Goal: Task Accomplishment & Management: Manage account settings

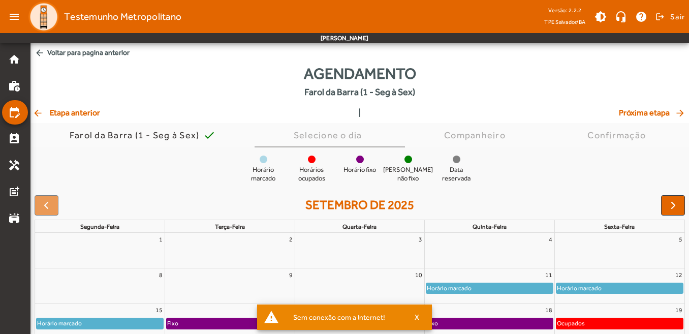
click at [74, 52] on span "arrow_back Voltar para pagina anterior" at bounding box center [359, 52] width 658 height 19
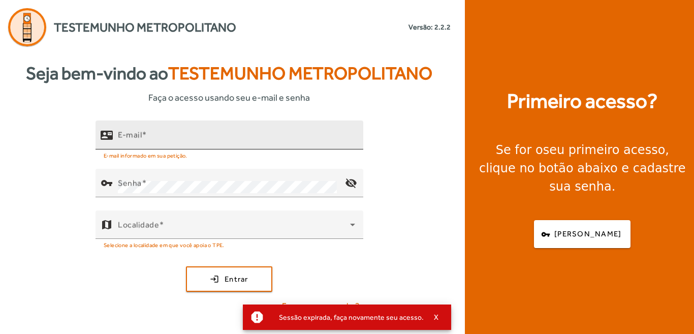
click at [155, 137] on input "E-mail" at bounding box center [236, 139] width 237 height 12
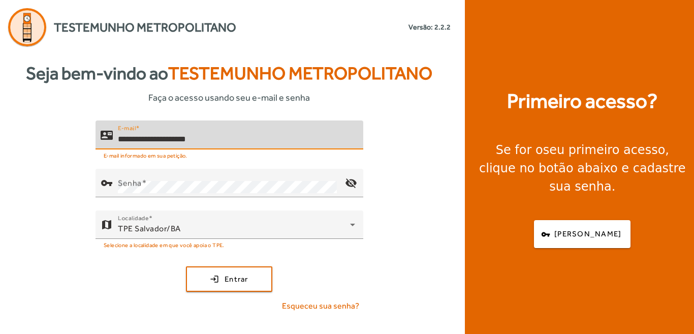
click at [178, 139] on input "**********" at bounding box center [236, 139] width 237 height 12
type input "**********"
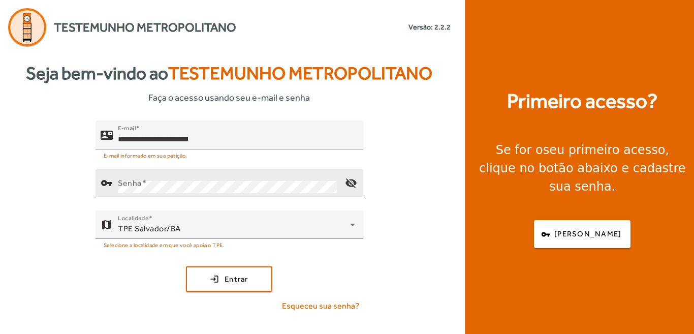
click at [133, 187] on mat-label "Senha" at bounding box center [130, 183] width 24 height 10
click at [351, 182] on mat-icon "visibility_off" at bounding box center [351, 183] width 24 height 24
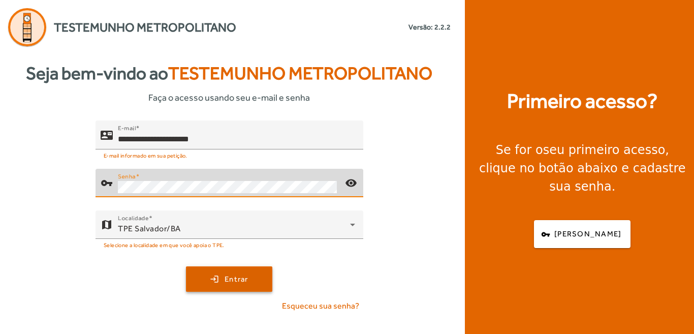
click at [216, 282] on span "submit" at bounding box center [229, 279] width 84 height 24
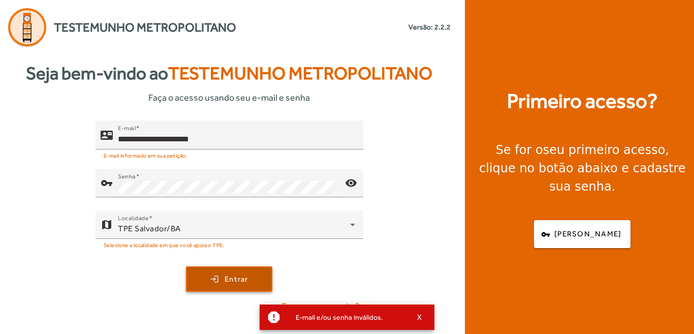
click at [224, 281] on span "submit" at bounding box center [229, 279] width 84 height 24
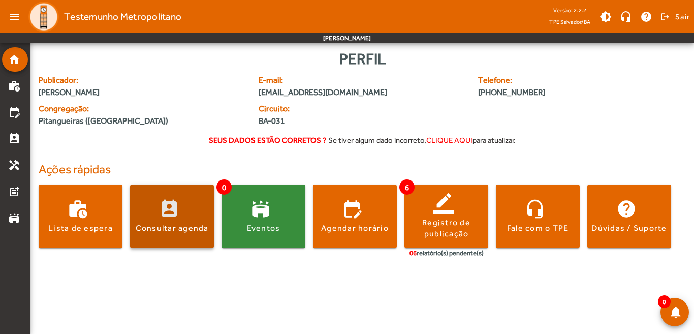
click at [182, 218] on span at bounding box center [172, 216] width 84 height 24
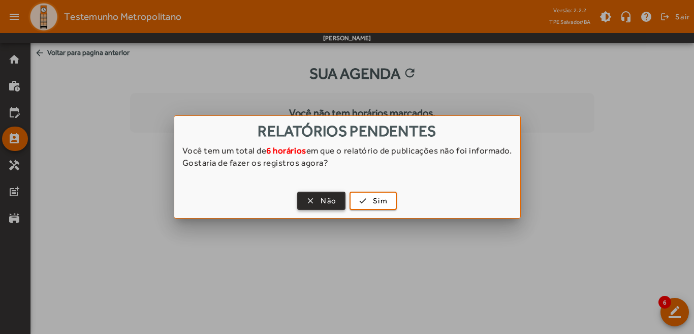
click at [324, 205] on span "Não" at bounding box center [329, 201] width 16 height 12
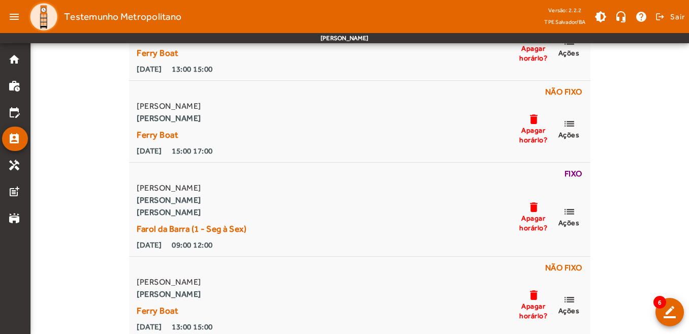
scroll to position [305, 0]
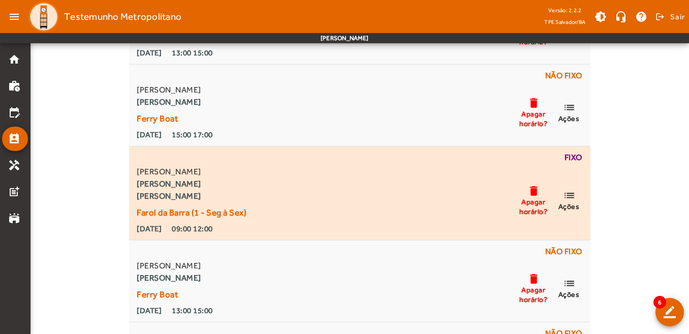
click at [569, 205] on span "Ações" at bounding box center [568, 206] width 21 height 9
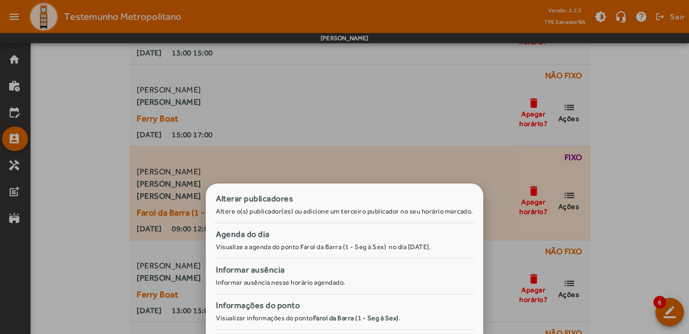
scroll to position [0, 0]
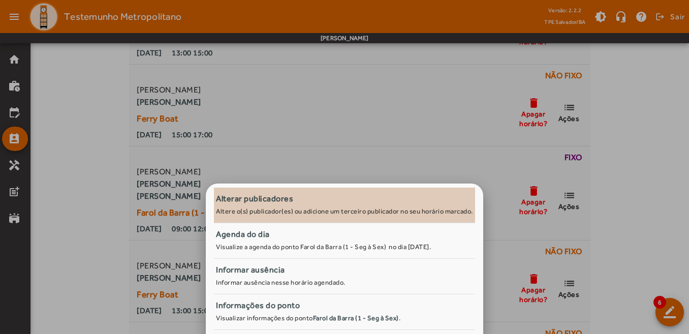
click at [290, 198] on div "Alterar publicadores" at bounding box center [344, 199] width 257 height 12
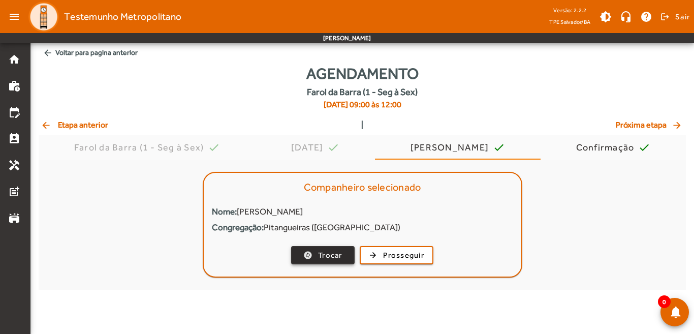
click at [337, 253] on span "Trocar" at bounding box center [330, 255] width 24 height 12
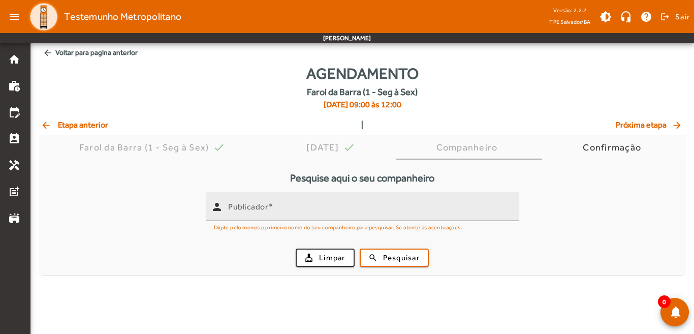
click at [263, 208] on mat-label "Publicador" at bounding box center [248, 207] width 40 height 10
click at [263, 208] on input "Publicador" at bounding box center [369, 211] width 283 height 12
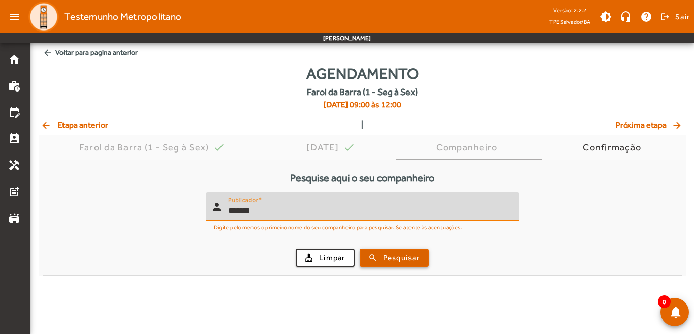
type input "*******"
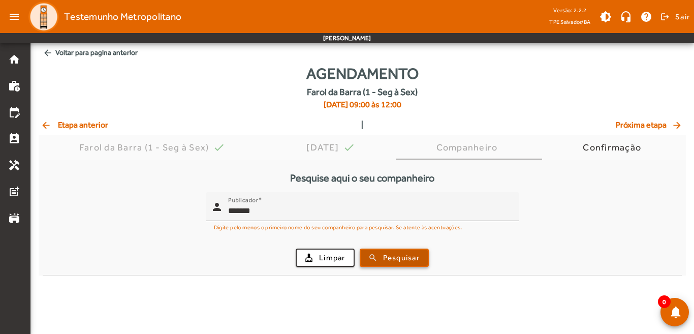
click at [392, 265] on span "submit" at bounding box center [394, 257] width 67 height 24
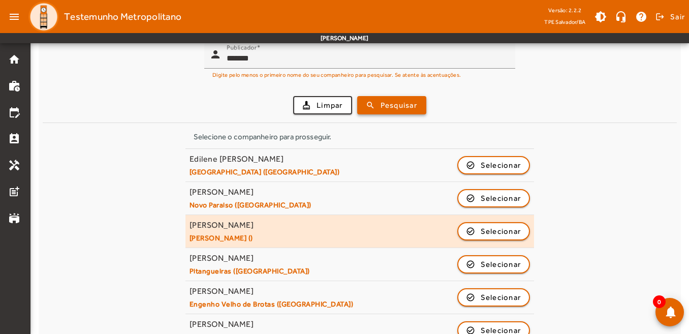
scroll to position [173, 0]
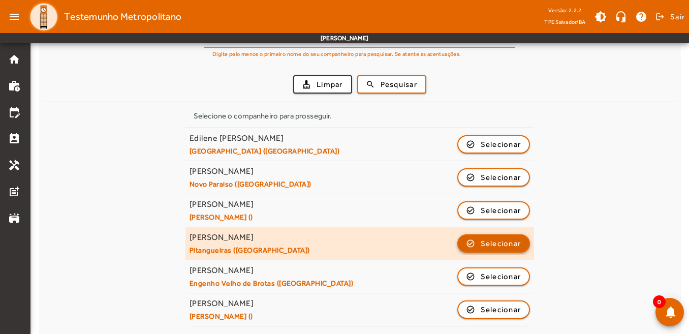
click at [499, 239] on span "Selecionar" at bounding box center [501, 243] width 41 height 12
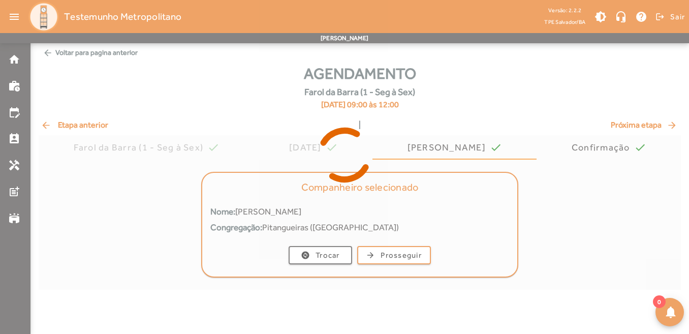
scroll to position [0, 0]
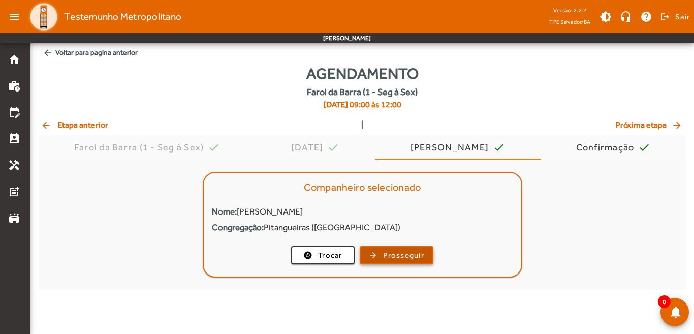
click at [396, 257] on span "Prosseguir" at bounding box center [403, 255] width 41 height 12
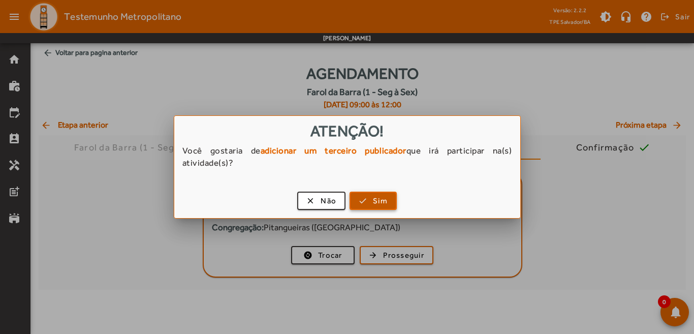
click at [375, 205] on span "Sim" at bounding box center [380, 201] width 15 height 12
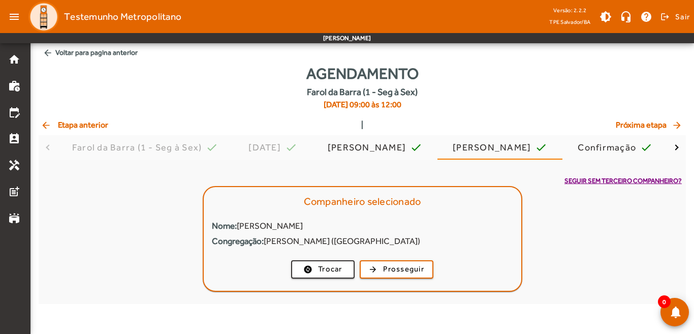
click at [76, 50] on span "arrow_back Voltar para pagina anterior" at bounding box center [362, 52] width 647 height 19
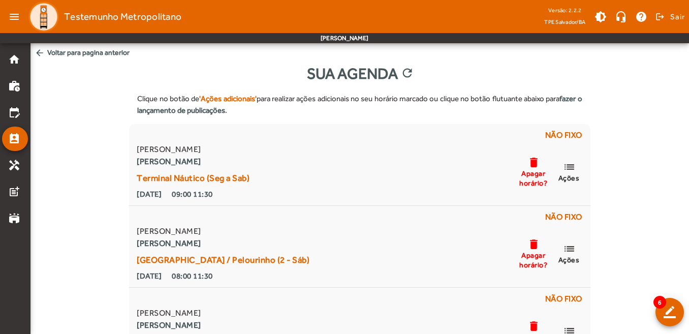
click at [95, 53] on span "arrow_back Voltar para pagina anterior" at bounding box center [359, 52] width 658 height 19
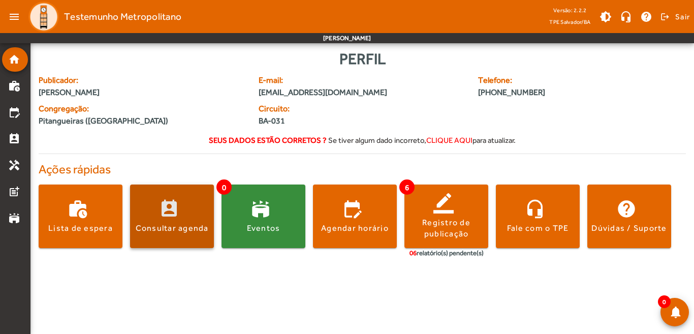
click at [177, 223] on div "Consultar agenda" at bounding box center [172, 228] width 73 height 11
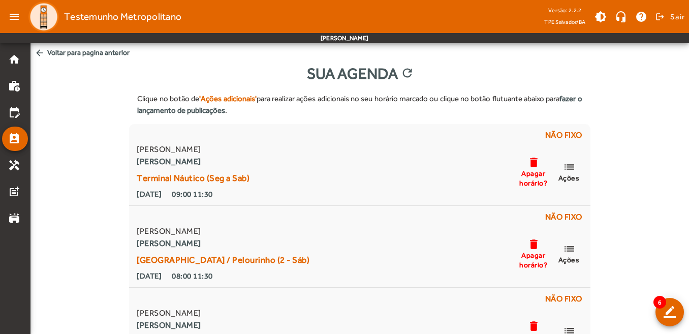
click at [73, 52] on span "arrow_back Voltar para pagina anterior" at bounding box center [359, 52] width 658 height 19
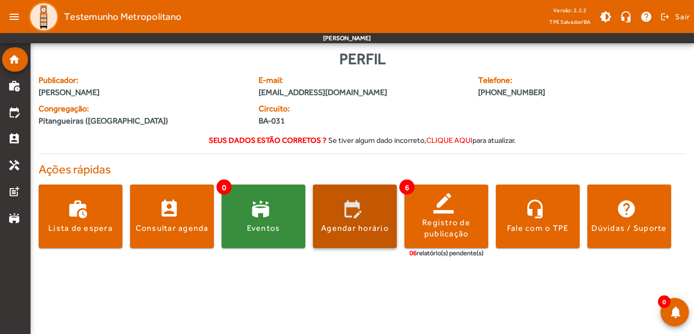
click at [366, 229] on div "Agendar horário" at bounding box center [355, 228] width 68 height 11
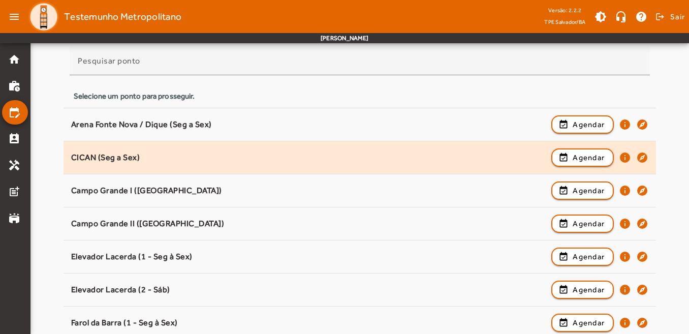
scroll to position [102, 0]
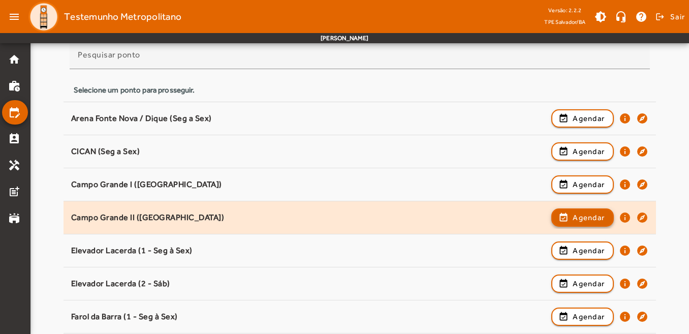
click at [578, 215] on span "Agendar" at bounding box center [589, 217] width 32 height 12
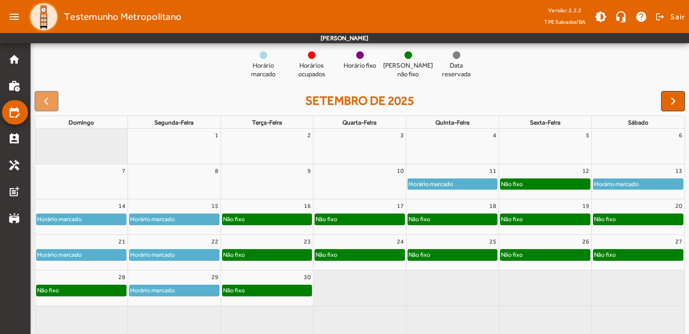
scroll to position [116, 0]
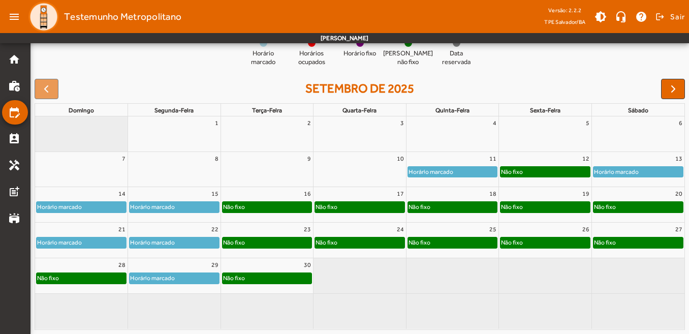
click at [555, 161] on div "12" at bounding box center [545, 158] width 92 height 13
click at [555, 161] on div "Horário marcado Horários ocupados [PERSON_NAME] fixo [PERSON_NAME] não fixo Dat…" at bounding box center [359, 182] width 658 height 303
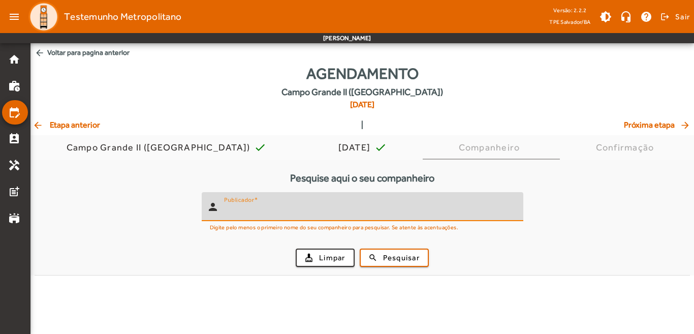
click at [275, 213] on input "Publicador" at bounding box center [369, 211] width 291 height 12
type input "*******"
click at [391, 257] on span "Pesquisar" at bounding box center [401, 258] width 37 height 12
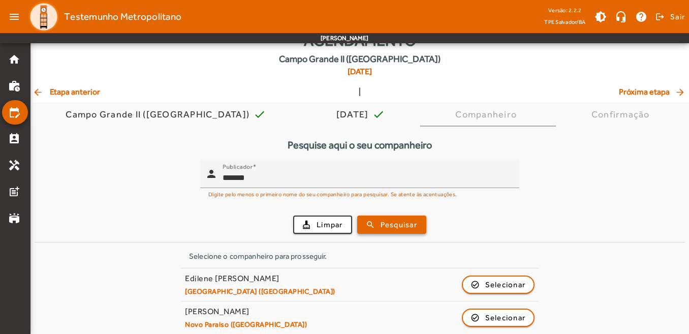
scroll to position [152, 0]
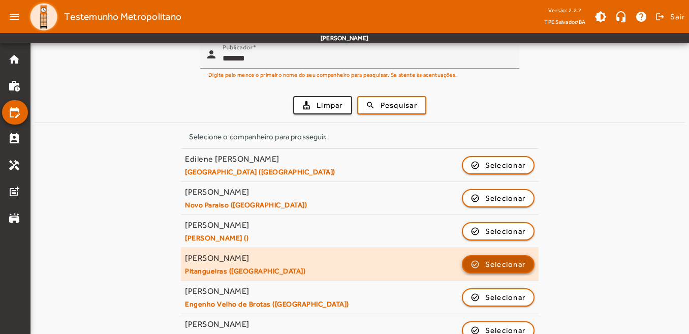
click at [495, 264] on span "Selecionar" at bounding box center [505, 264] width 41 height 12
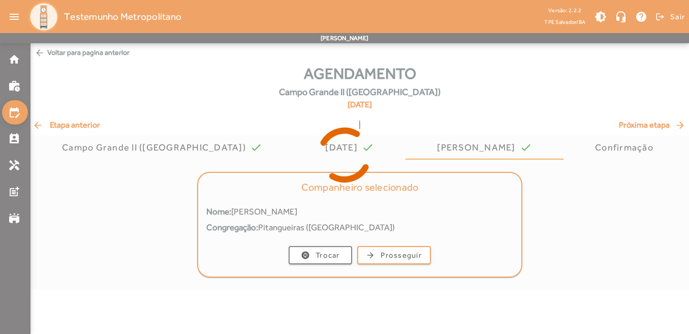
scroll to position [0, 0]
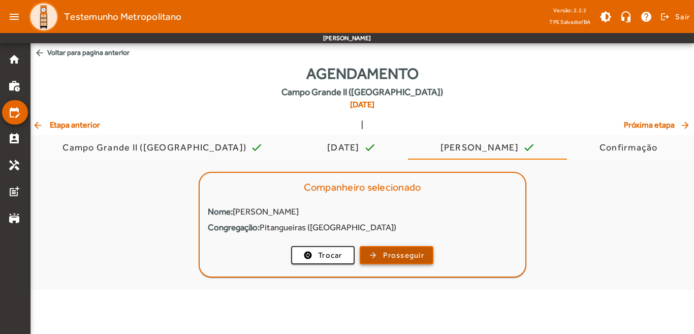
click at [395, 254] on span "Prosseguir" at bounding box center [403, 255] width 41 height 12
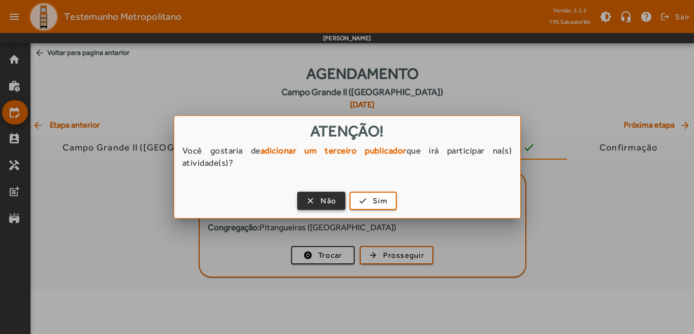
click at [331, 205] on span "Não" at bounding box center [329, 201] width 16 height 12
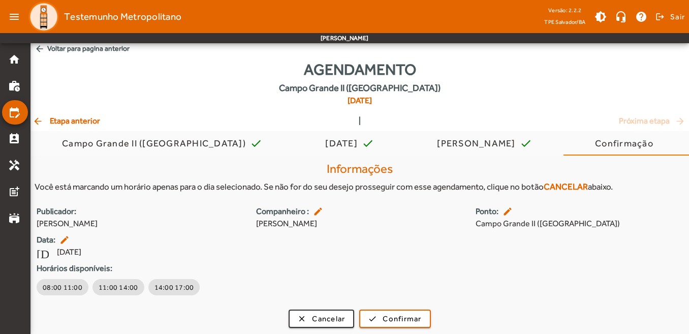
scroll to position [6, 0]
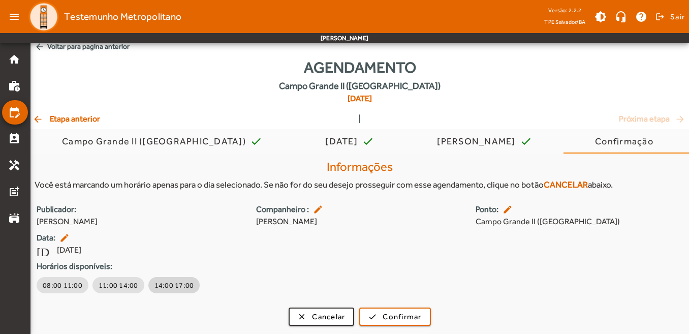
click at [174, 285] on span "14:00 17:00" at bounding box center [174, 285] width 40 height 10
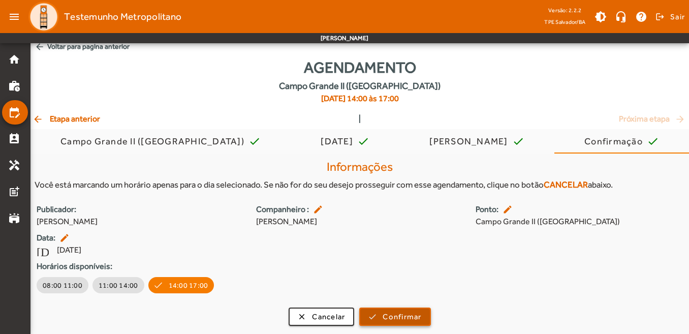
click at [391, 320] on span "Confirmar" at bounding box center [402, 317] width 39 height 12
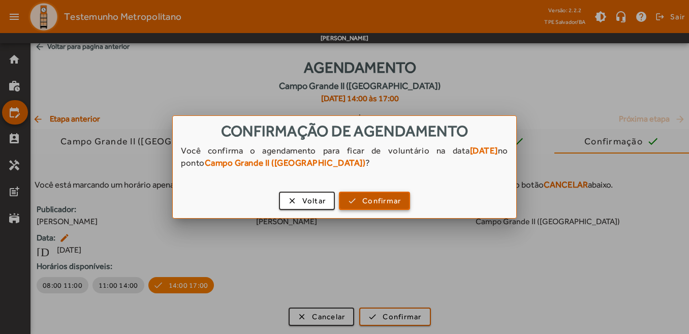
click at [374, 201] on span "Confirmar" at bounding box center [381, 201] width 39 height 12
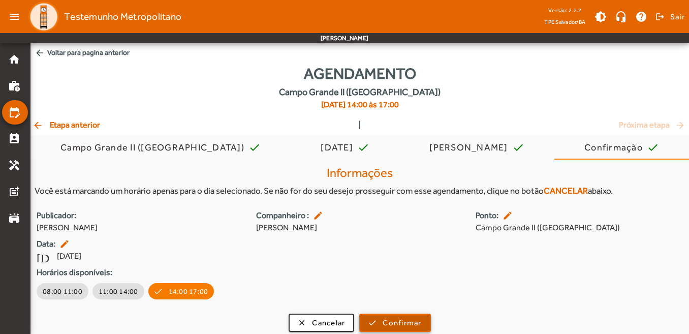
scroll to position [6, 0]
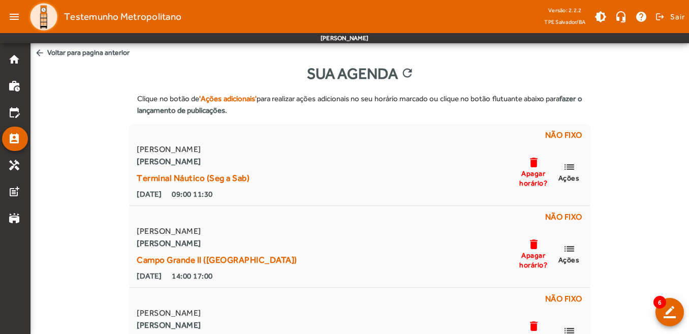
click at [96, 53] on span "arrow_back Voltar para pagina anterior" at bounding box center [359, 52] width 658 height 19
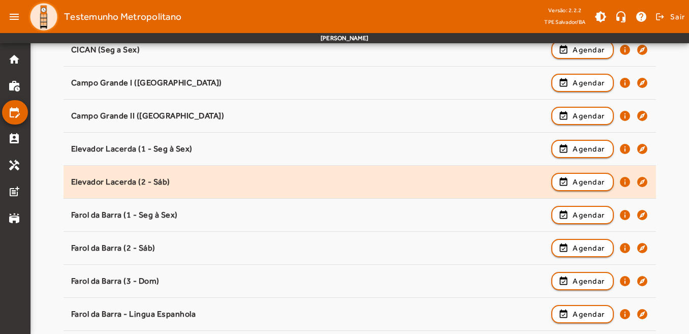
scroll to position [152, 0]
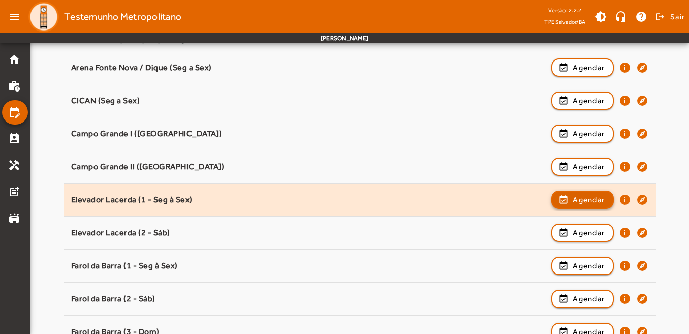
click at [594, 200] on span "Agendar" at bounding box center [589, 200] width 32 height 12
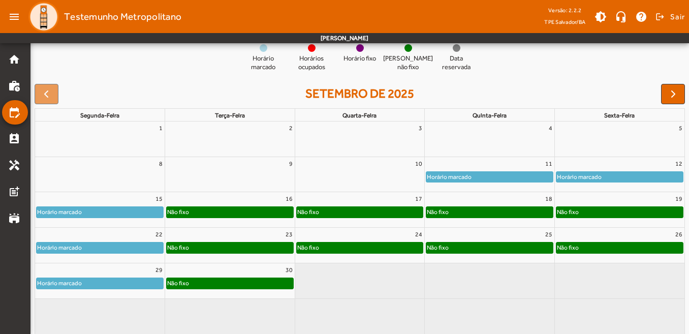
scroll to position [116, 0]
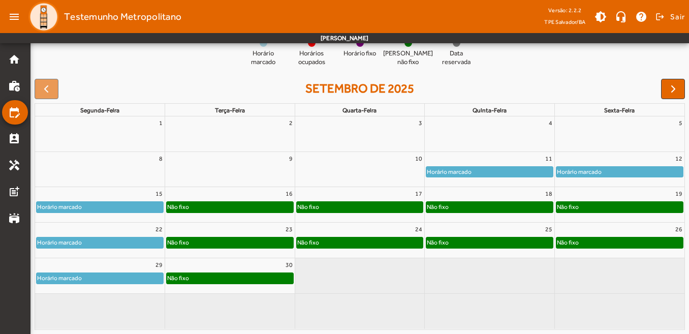
click at [625, 193] on div "19" at bounding box center [620, 193] width 130 height 13
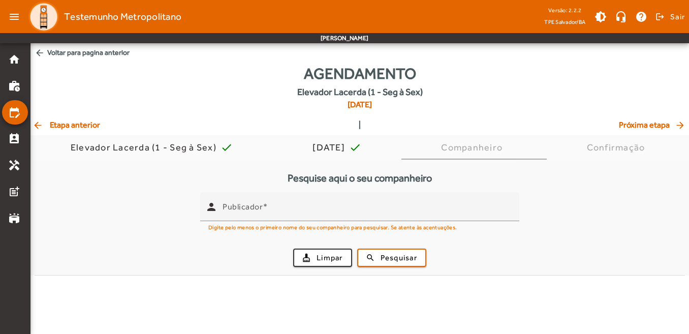
scroll to position [0, 0]
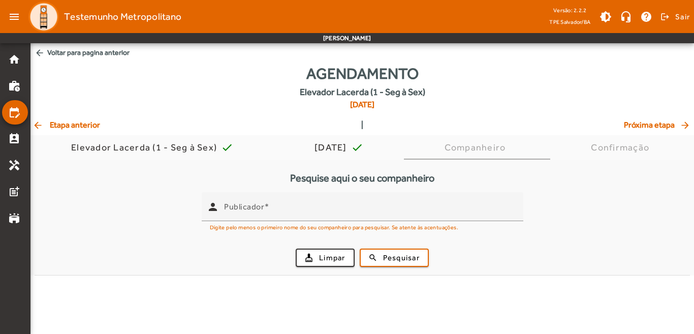
click at [625, 193] on mat-tab-body "Pesquise aqui o seu companheiro person Publicador Digite pelo menos o primeiro …" at bounding box center [362, 218] width 664 height 116
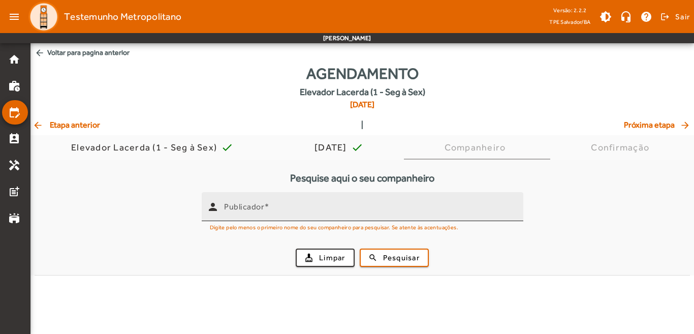
click at [245, 208] on mat-label "Publicador" at bounding box center [244, 207] width 40 height 10
click at [245, 208] on input "Publicador" at bounding box center [369, 211] width 291 height 12
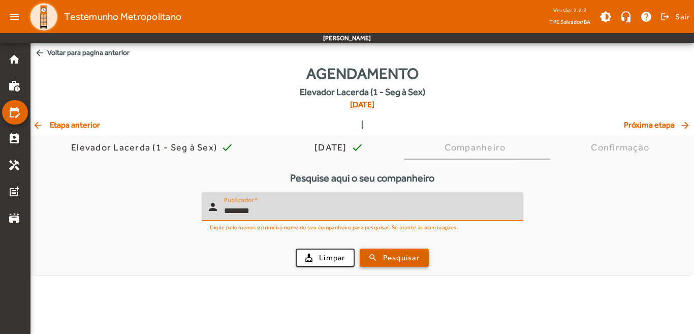
type input "********"
click at [396, 262] on span "Pesquisar" at bounding box center [401, 258] width 37 height 12
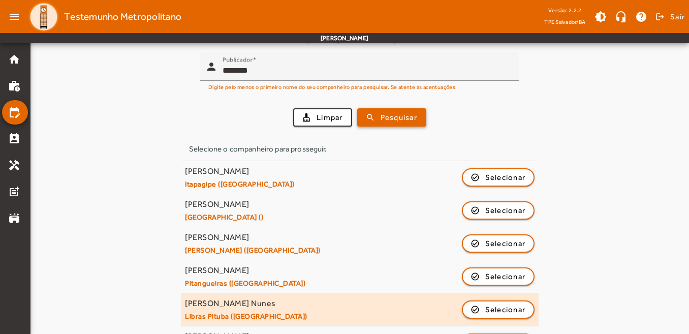
scroll to position [152, 0]
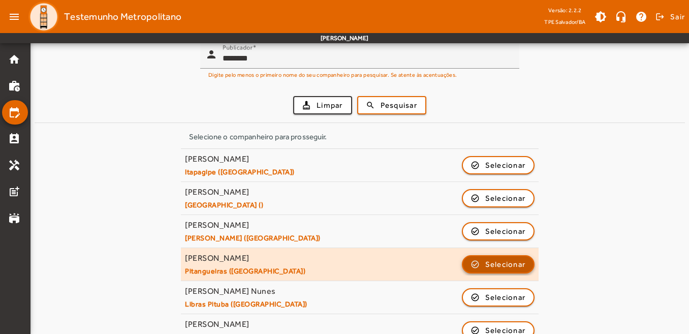
click at [498, 263] on span "Selecionar" at bounding box center [505, 264] width 41 height 12
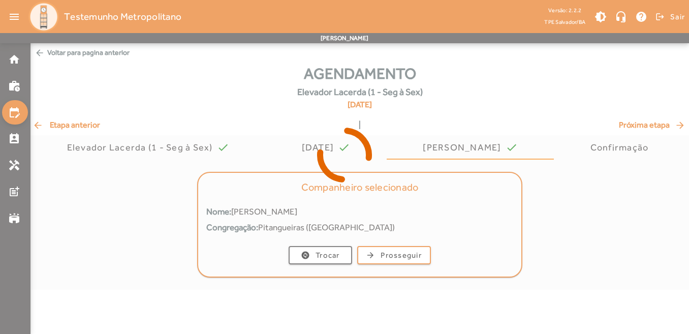
scroll to position [0, 0]
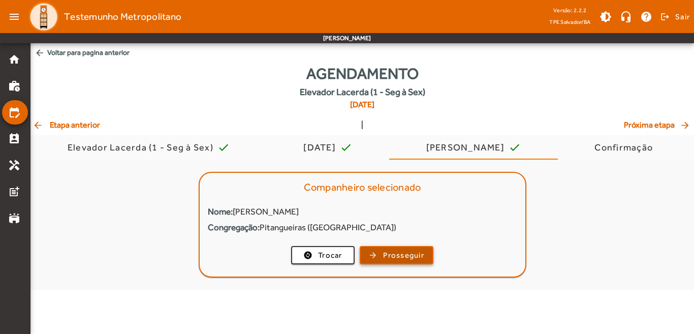
click at [395, 252] on span "Prosseguir" at bounding box center [403, 255] width 41 height 12
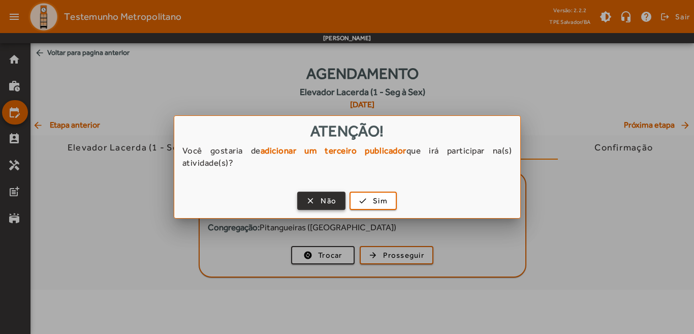
click at [319, 199] on span "button" at bounding box center [321, 200] width 46 height 24
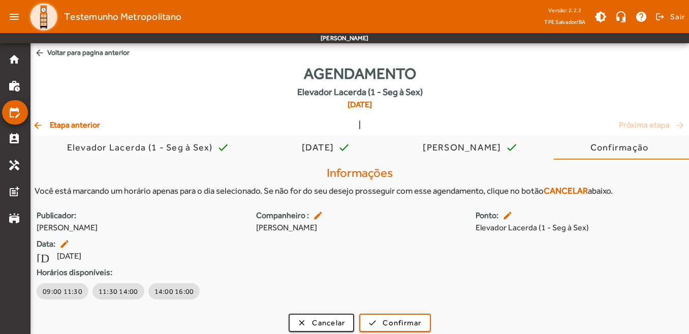
click at [89, 49] on span "arrow_back Voltar para pagina anterior" at bounding box center [359, 52] width 658 height 19
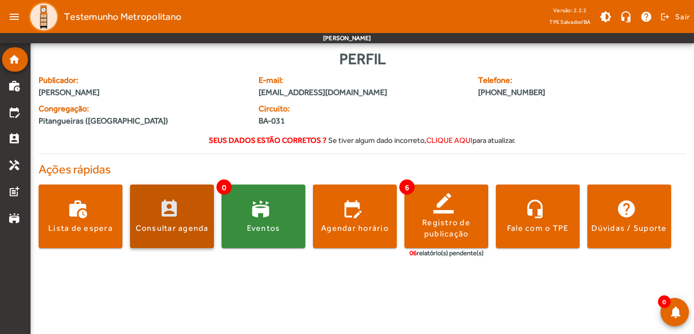
click at [181, 235] on span at bounding box center [172, 216] width 84 height 64
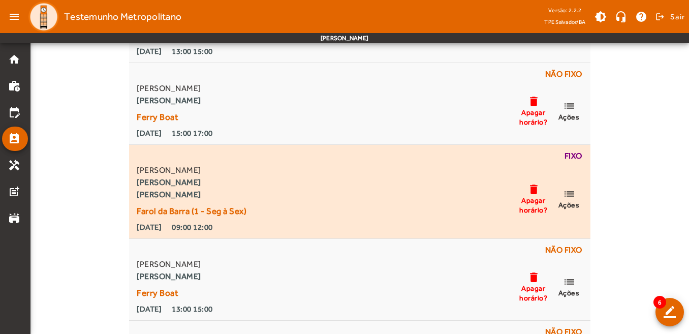
scroll to position [406, 0]
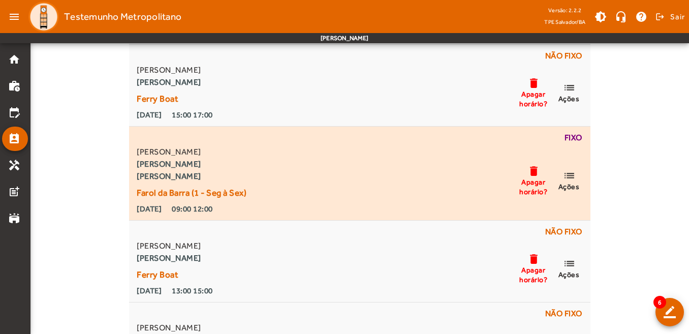
click at [571, 177] on mat-icon "list" at bounding box center [569, 175] width 12 height 13
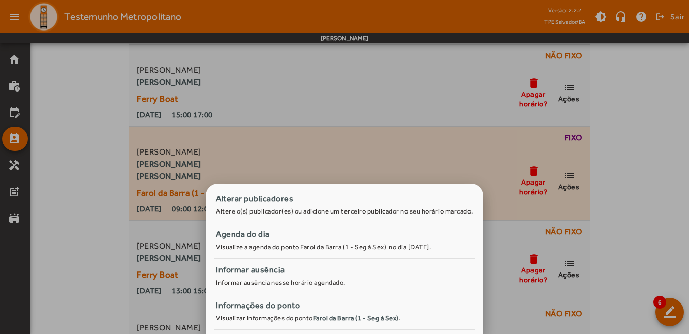
scroll to position [0, 0]
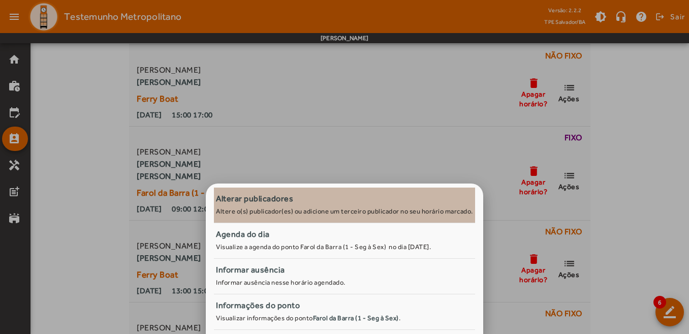
click at [241, 204] on div "Alterar publicadores" at bounding box center [344, 199] width 257 height 12
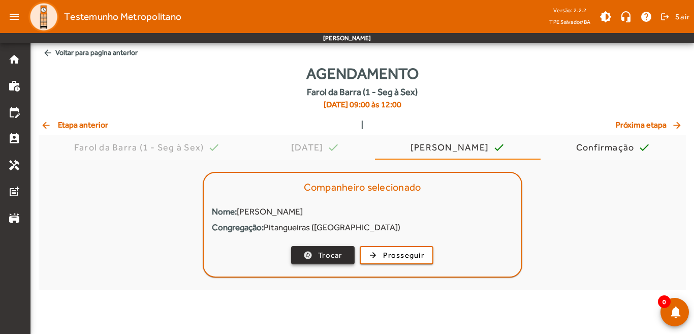
click at [337, 255] on span "Trocar" at bounding box center [330, 255] width 24 height 12
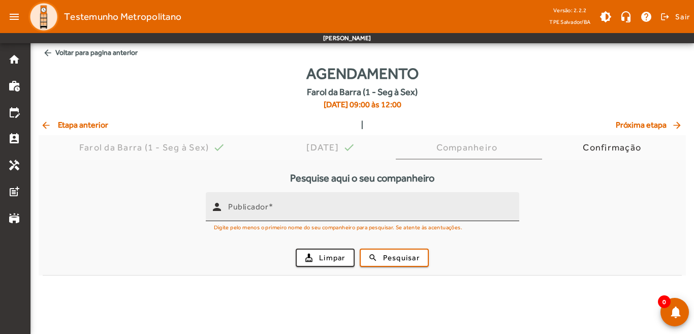
click at [247, 208] on mat-label "Publicador" at bounding box center [248, 207] width 40 height 10
click at [247, 208] on input "Publicador" at bounding box center [369, 211] width 283 height 12
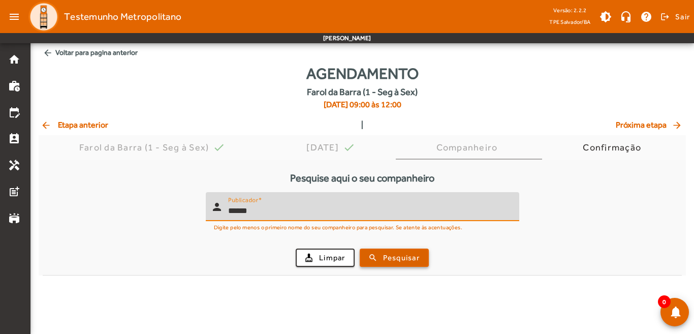
type input "******"
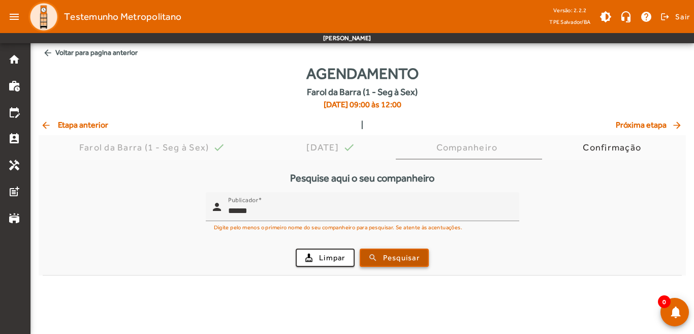
click at [421, 261] on span "submit" at bounding box center [394, 257] width 67 height 24
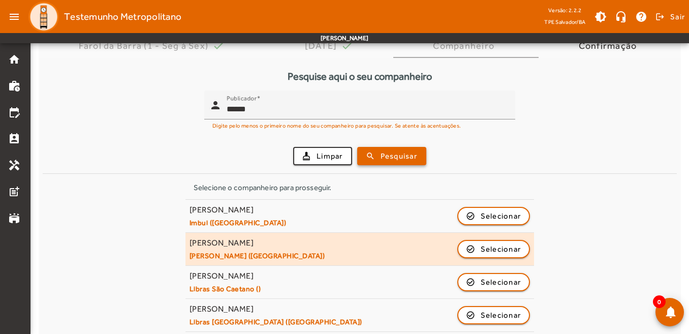
scroll to position [140, 0]
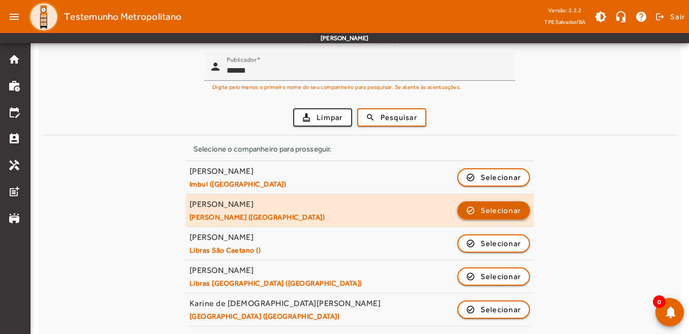
click at [513, 212] on span "Selecionar" at bounding box center [501, 210] width 41 height 12
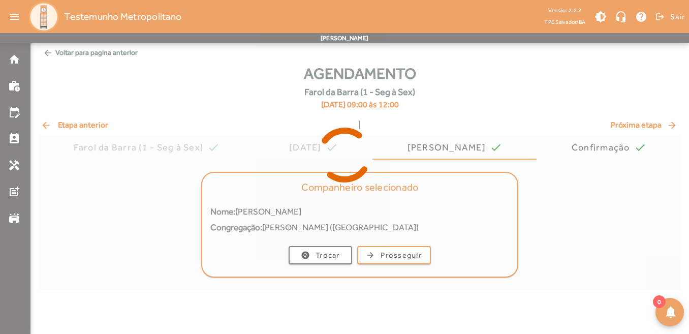
scroll to position [0, 0]
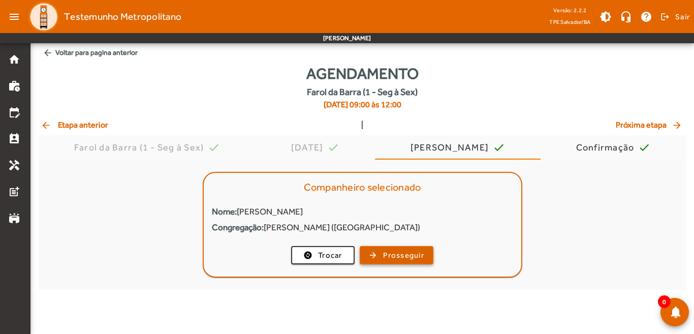
click at [392, 258] on span "Prosseguir" at bounding box center [403, 255] width 41 height 12
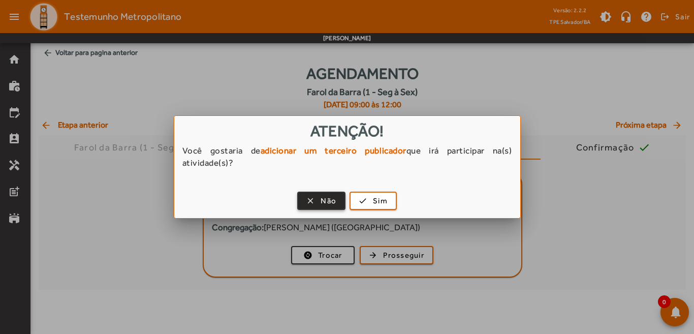
click at [333, 202] on span "Não" at bounding box center [329, 201] width 16 height 12
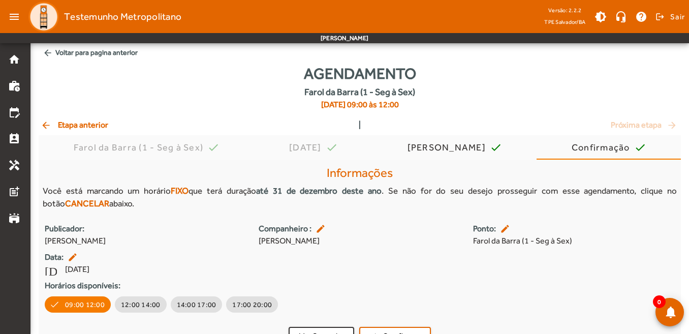
scroll to position [19, 0]
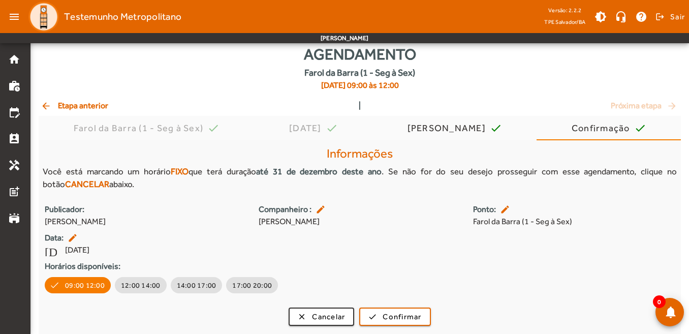
click at [319, 211] on mat-icon "edit" at bounding box center [321, 209] width 12 height 10
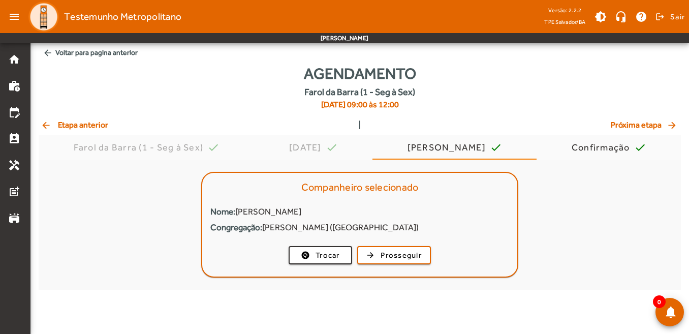
scroll to position [0, 0]
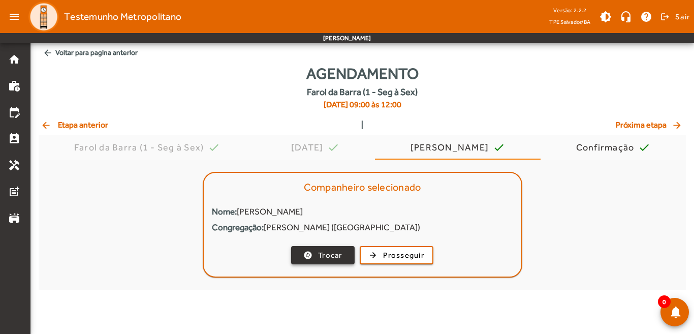
click at [326, 257] on span "Trocar" at bounding box center [330, 255] width 24 height 12
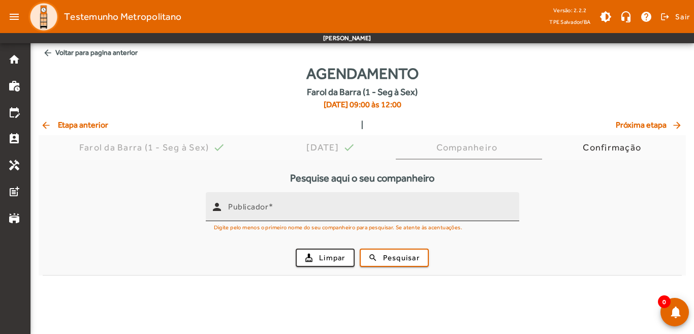
click at [258, 210] on mat-label "Publicador" at bounding box center [248, 207] width 40 height 10
click at [258, 210] on input "Publicador" at bounding box center [369, 211] width 283 height 12
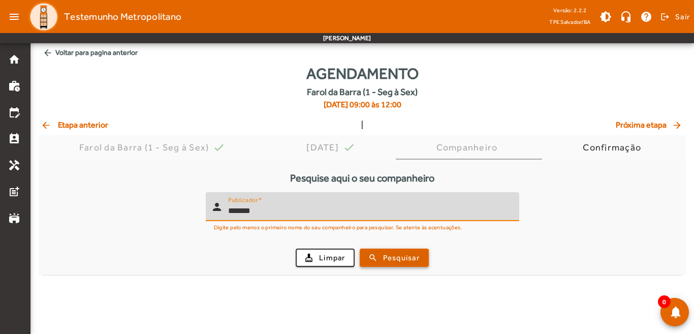
type input "*******"
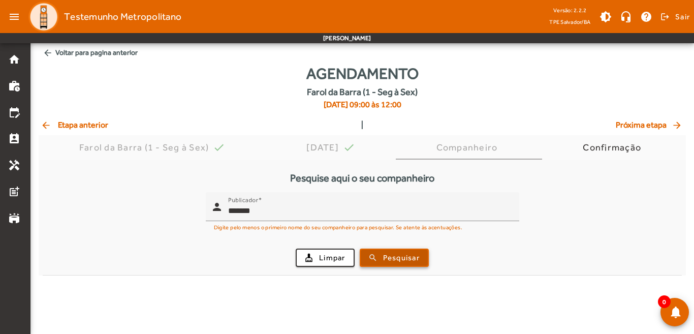
click at [396, 259] on span "Pesquisar" at bounding box center [401, 258] width 37 height 12
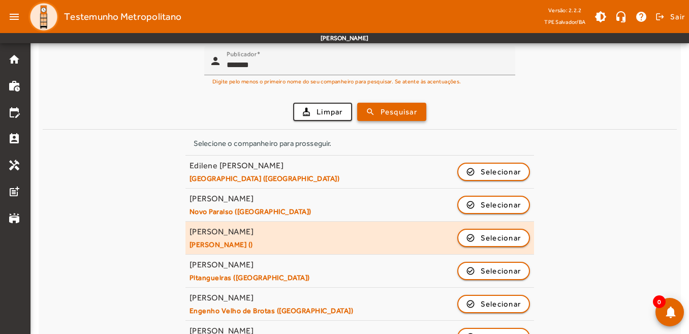
scroll to position [152, 0]
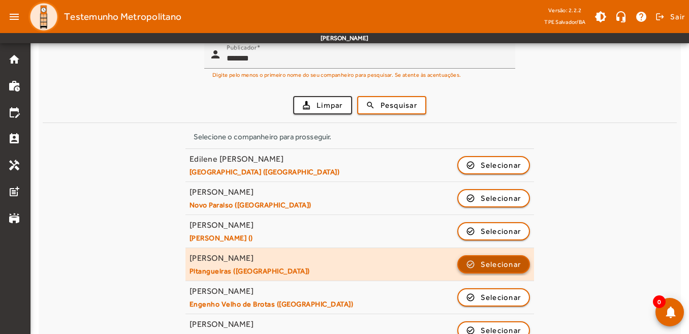
click at [487, 263] on span "Selecionar" at bounding box center [501, 264] width 41 height 12
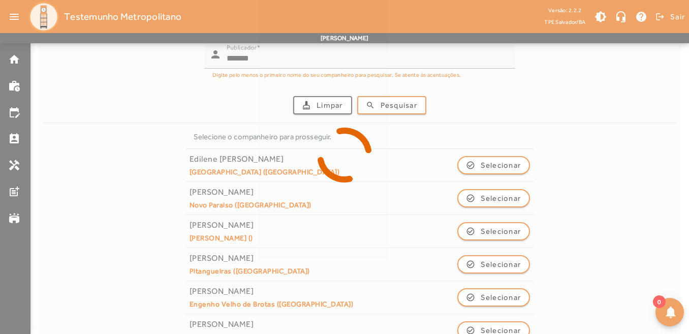
scroll to position [0, 0]
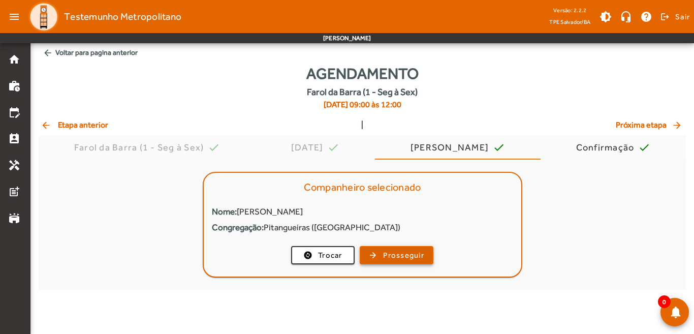
click at [400, 258] on span "Prosseguir" at bounding box center [403, 255] width 41 height 12
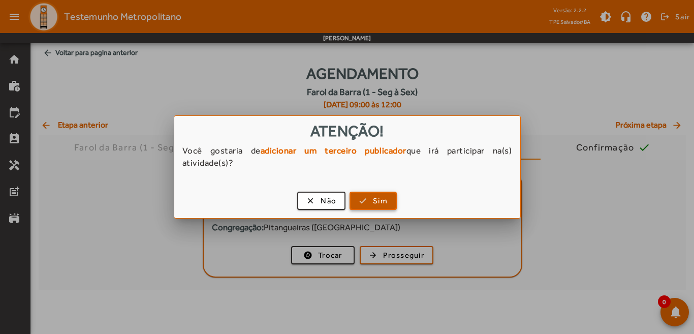
click at [377, 198] on span "Sim" at bounding box center [380, 201] width 15 height 12
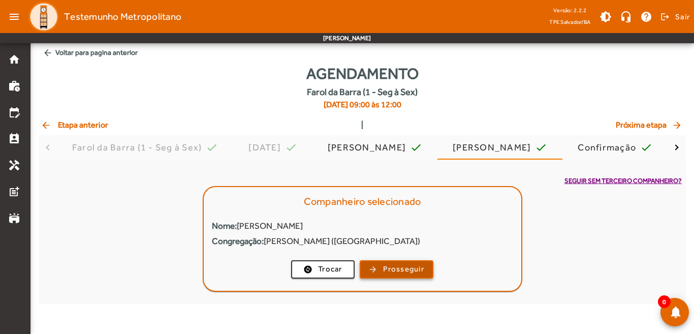
click at [386, 271] on span "Prosseguir" at bounding box center [403, 269] width 41 height 12
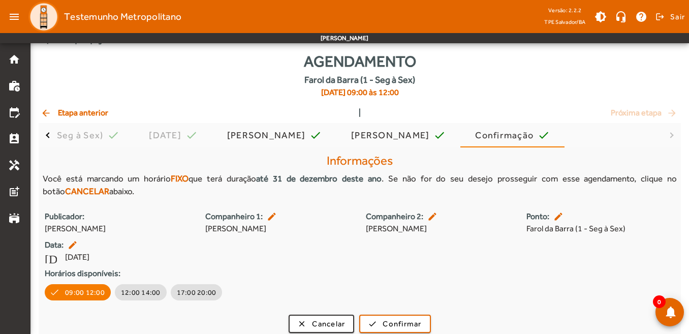
scroll to position [19, 0]
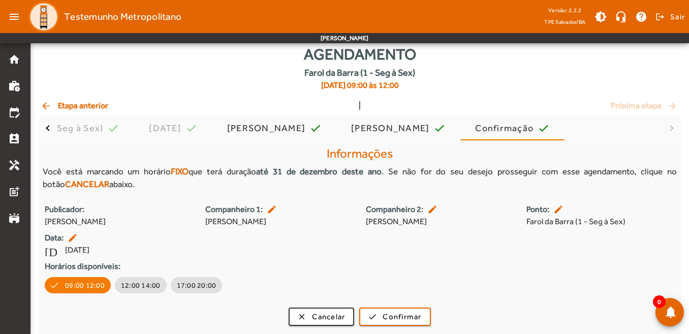
click at [431, 210] on mat-icon "edit" at bounding box center [433, 209] width 12 height 10
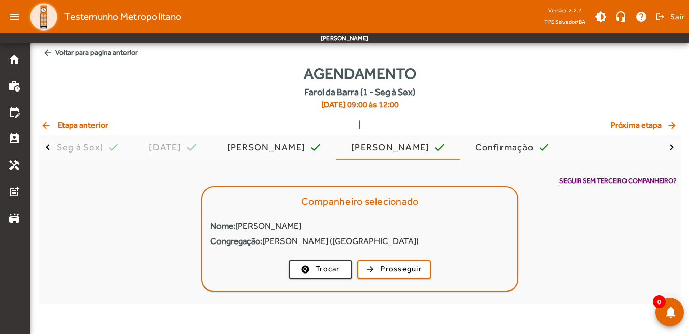
scroll to position [0, 0]
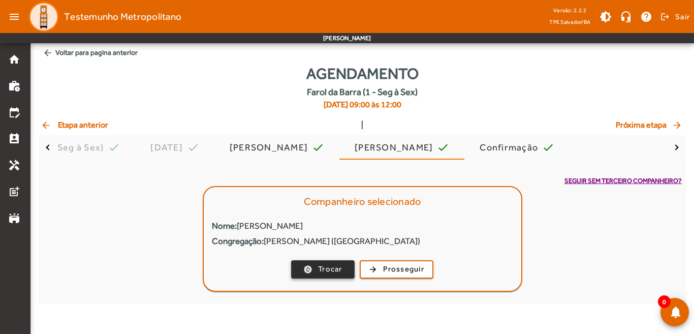
click at [343, 272] on span "button" at bounding box center [322, 269] width 61 height 24
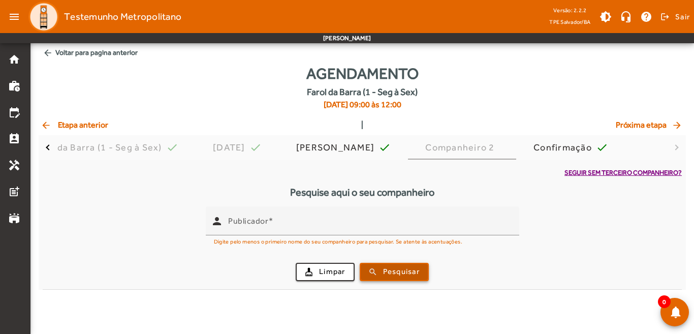
click at [391, 272] on span "Pesquisar" at bounding box center [401, 272] width 37 height 12
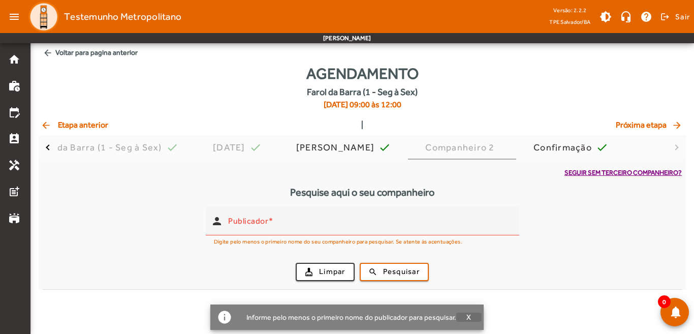
click at [466, 318] on span "X" at bounding box center [468, 316] width 5 height 9
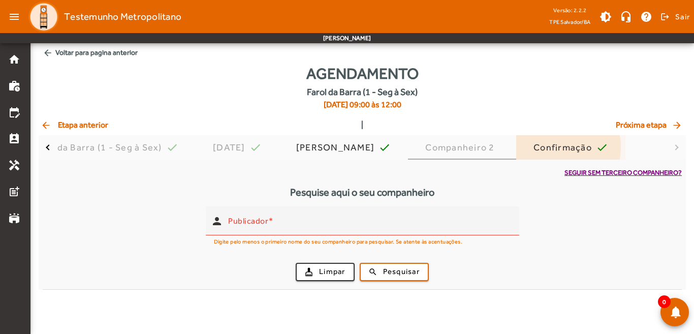
click at [596, 147] on div "Confirmação" at bounding box center [564, 147] width 62 height 10
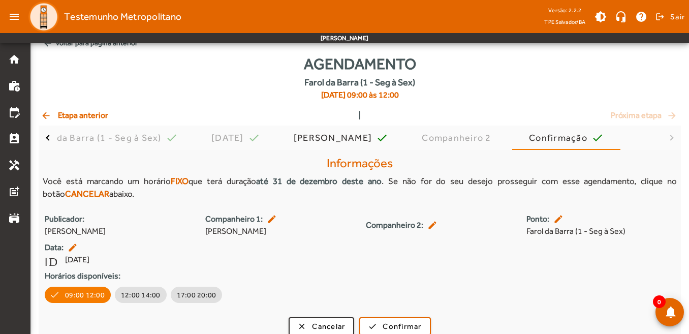
scroll to position [19, 0]
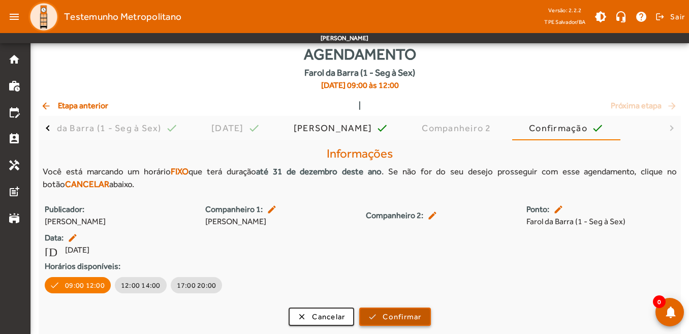
click at [414, 316] on span "Confirmar" at bounding box center [402, 317] width 39 height 12
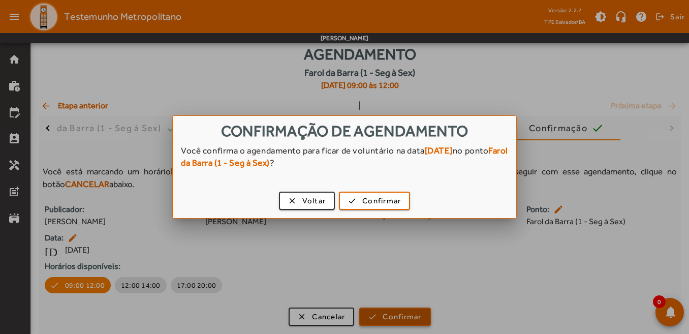
scroll to position [0, 0]
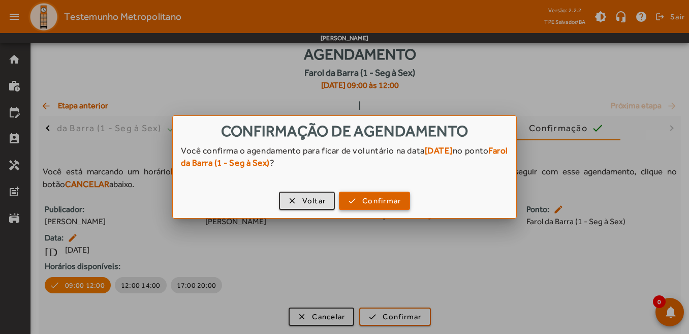
click at [354, 203] on span "button" at bounding box center [374, 200] width 69 height 24
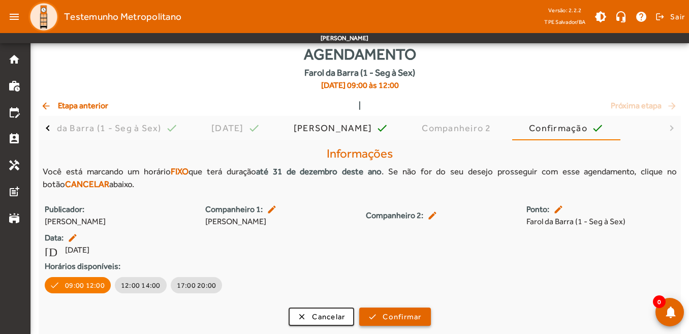
scroll to position [19, 0]
click at [405, 319] on span "Confirmar" at bounding box center [402, 317] width 39 height 12
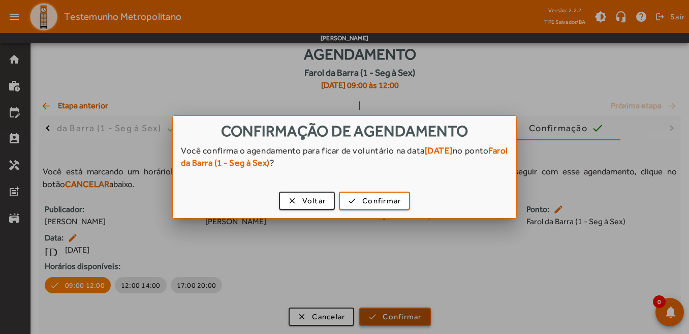
scroll to position [0, 0]
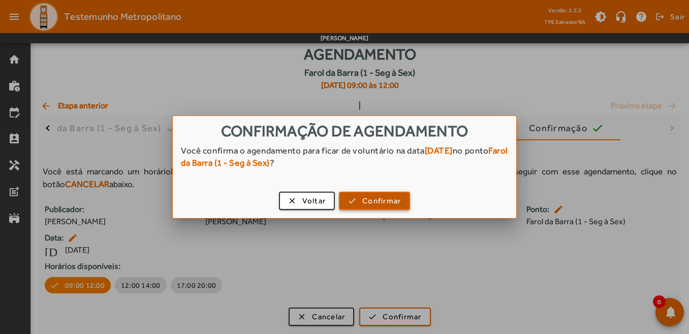
click at [368, 203] on span "Confirmar" at bounding box center [381, 201] width 39 height 12
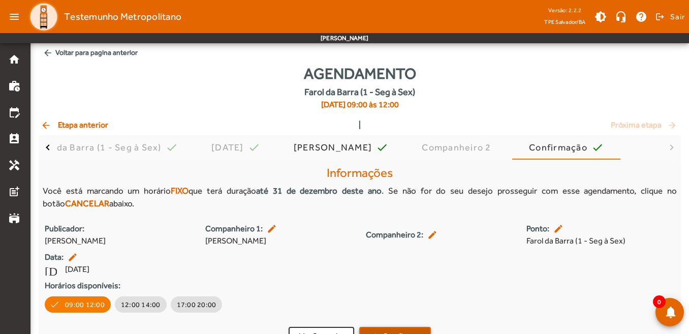
scroll to position [19, 0]
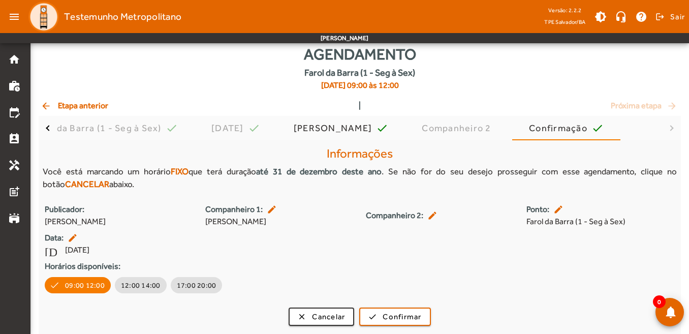
click at [93, 107] on span "arrow_back Etapa anterior" at bounding box center [75, 106] width 68 height 12
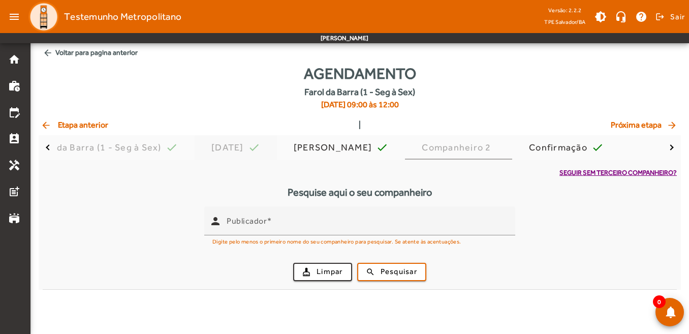
scroll to position [0, 0]
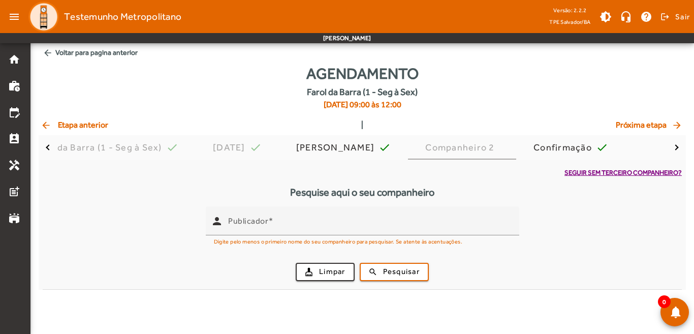
click at [78, 52] on span "arrow_back Voltar para pagina anterior" at bounding box center [362, 52] width 647 height 19
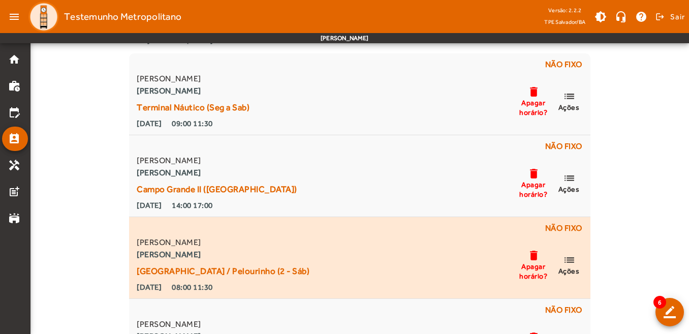
scroll to position [51, 0]
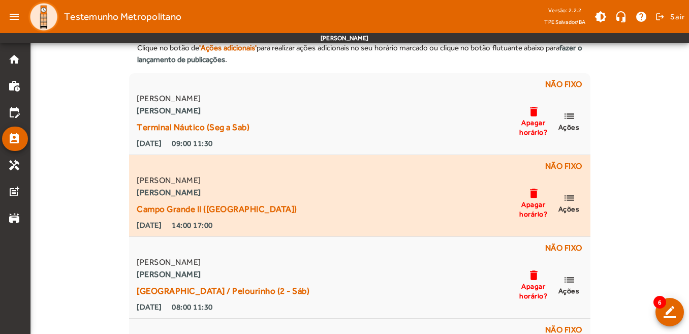
click at [563, 199] on mat-icon "list" at bounding box center [569, 198] width 12 height 13
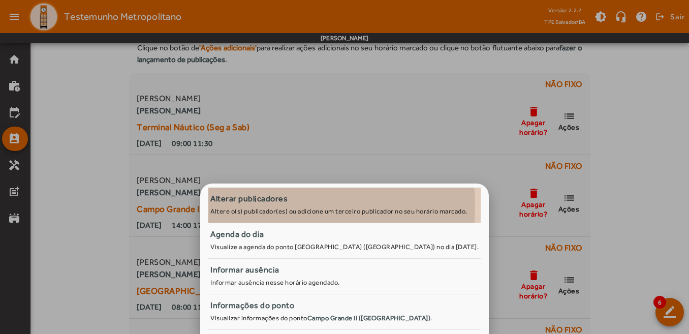
click at [264, 206] on span "Alterar publicadores Altere o(s) publicador(es) ou adicione um terceiro publica…" at bounding box center [344, 204] width 268 height 23
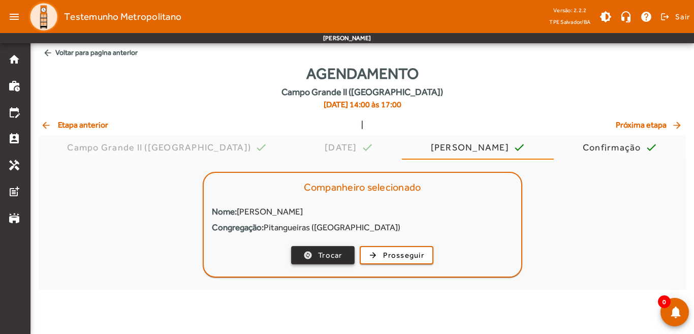
click at [327, 256] on span "Trocar" at bounding box center [330, 255] width 24 height 12
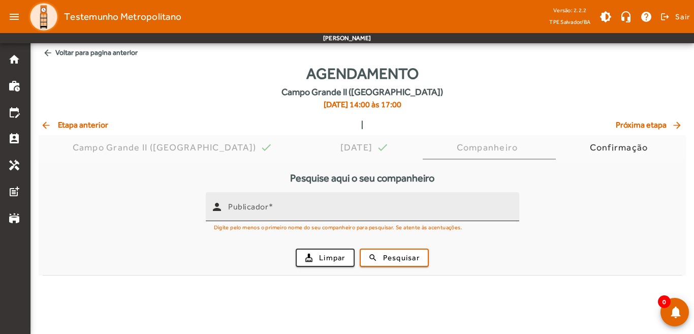
click at [258, 209] on mat-label "Publicador" at bounding box center [248, 207] width 40 height 10
click at [258, 209] on input "Publicador" at bounding box center [369, 211] width 283 height 12
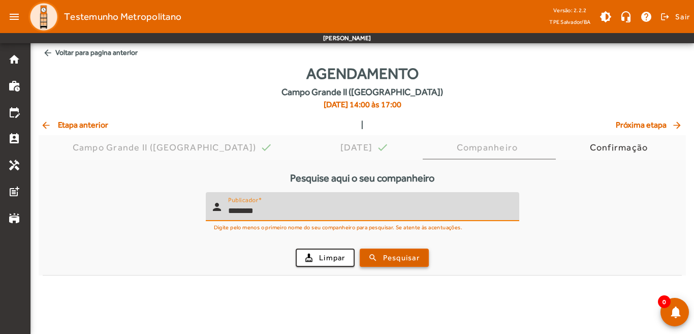
type input "********"
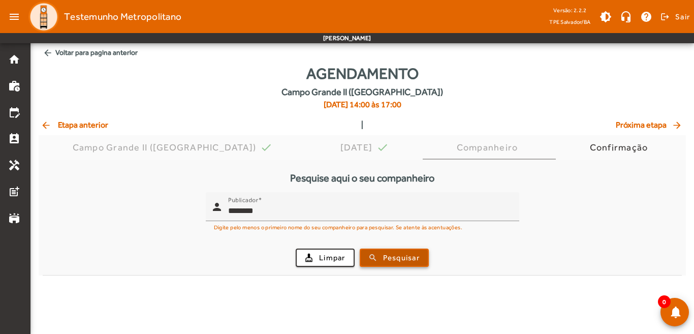
click at [408, 254] on span "Pesquisar" at bounding box center [401, 258] width 37 height 12
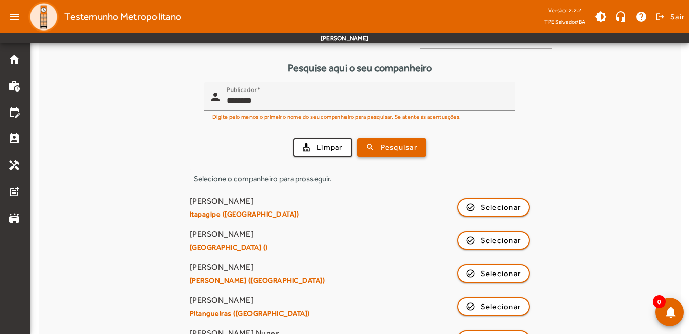
scroll to position [152, 0]
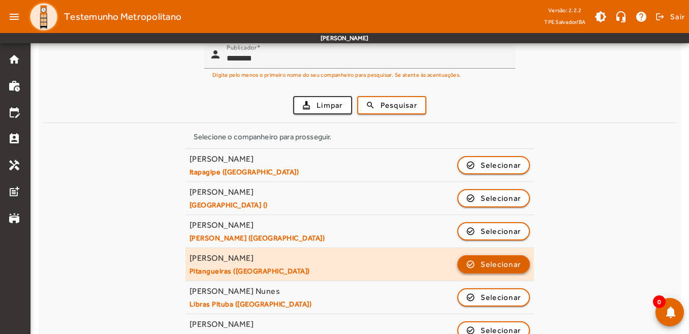
click at [493, 264] on span "Selecionar" at bounding box center [501, 264] width 41 height 12
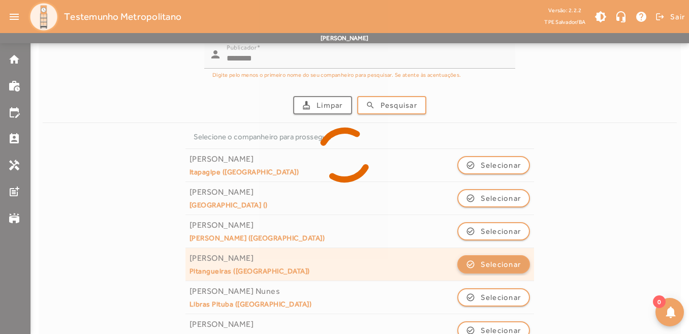
scroll to position [0, 0]
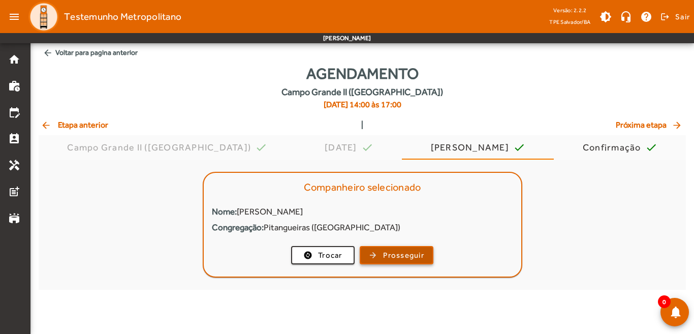
click at [407, 256] on span "Prosseguir" at bounding box center [403, 255] width 41 height 12
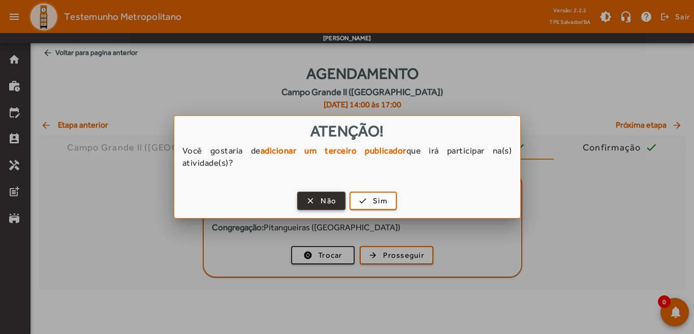
click at [326, 206] on span "Não" at bounding box center [329, 201] width 16 height 12
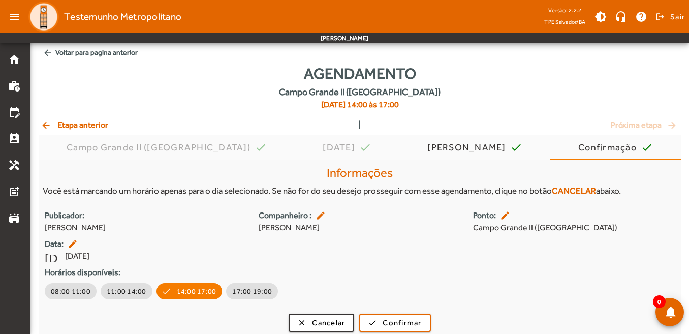
scroll to position [6, 0]
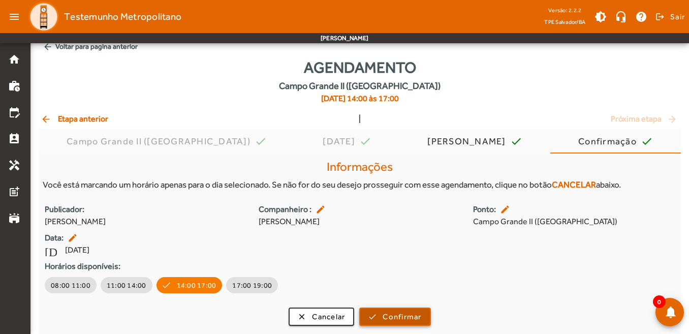
click at [407, 317] on span "Confirmar" at bounding box center [402, 317] width 39 height 12
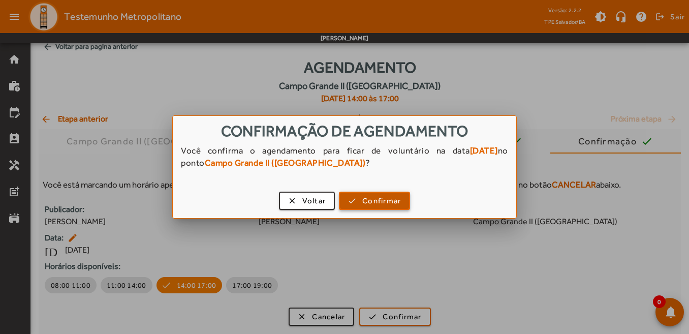
click at [370, 202] on span "Confirmar" at bounding box center [381, 201] width 39 height 12
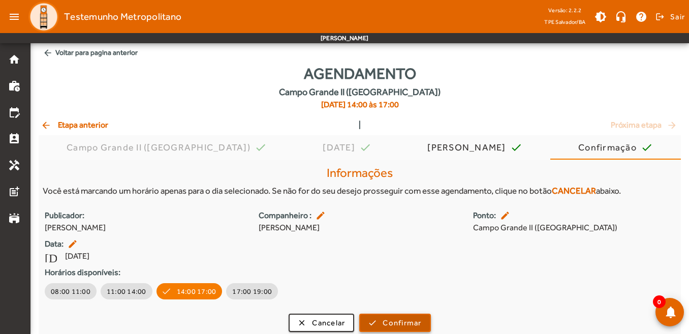
scroll to position [6, 0]
